Goal: Information Seeking & Learning: Learn about a topic

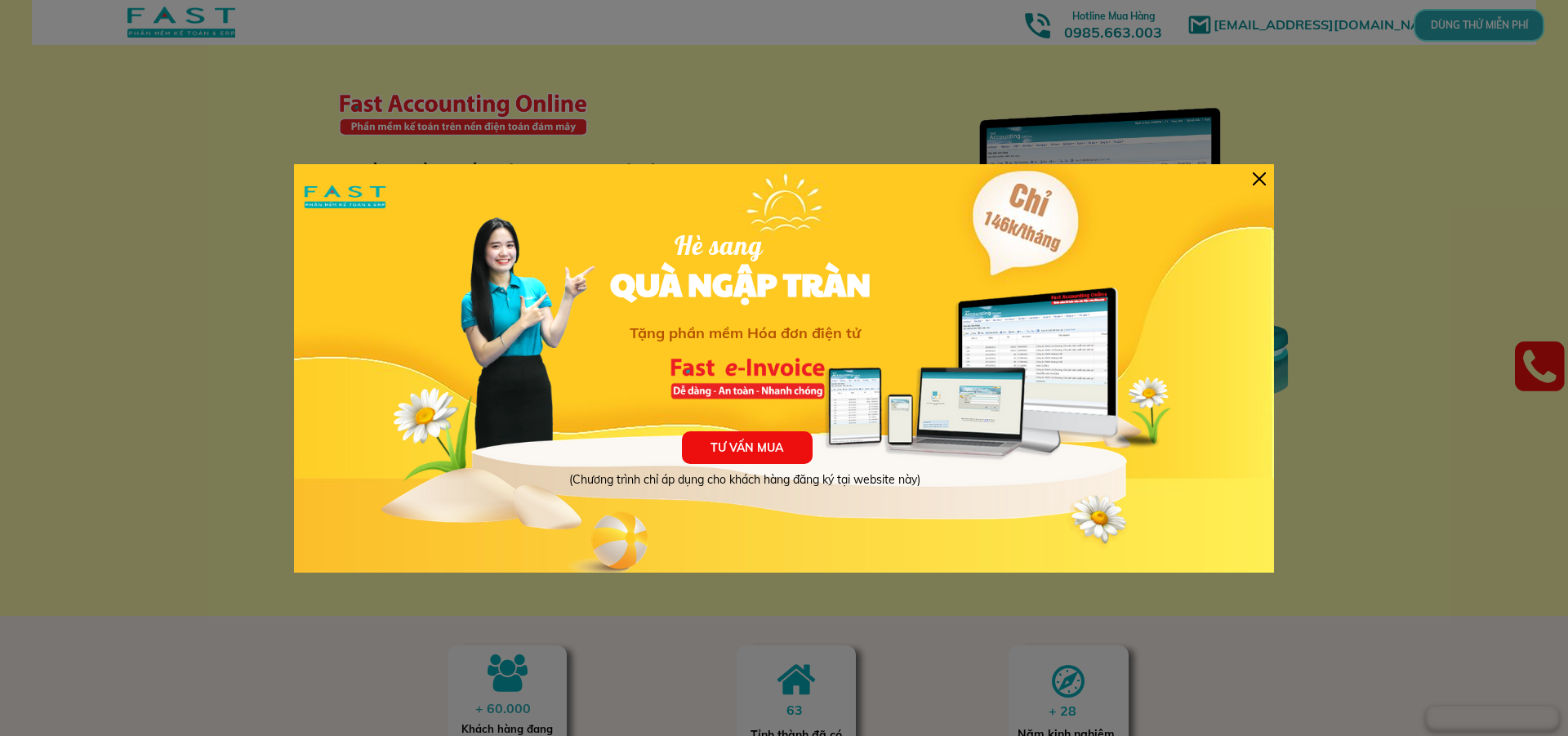
click at [1257, 184] on div at bounding box center [1259, 179] width 13 height 13
click at [1271, 181] on div "TƯ VẤN MUA (Chương trình chỉ áp dụng cho khách hàng đăng ký tại website này) Hè…" at bounding box center [784, 368] width 980 height 409
click at [1262, 175] on div at bounding box center [1259, 179] width 13 height 13
